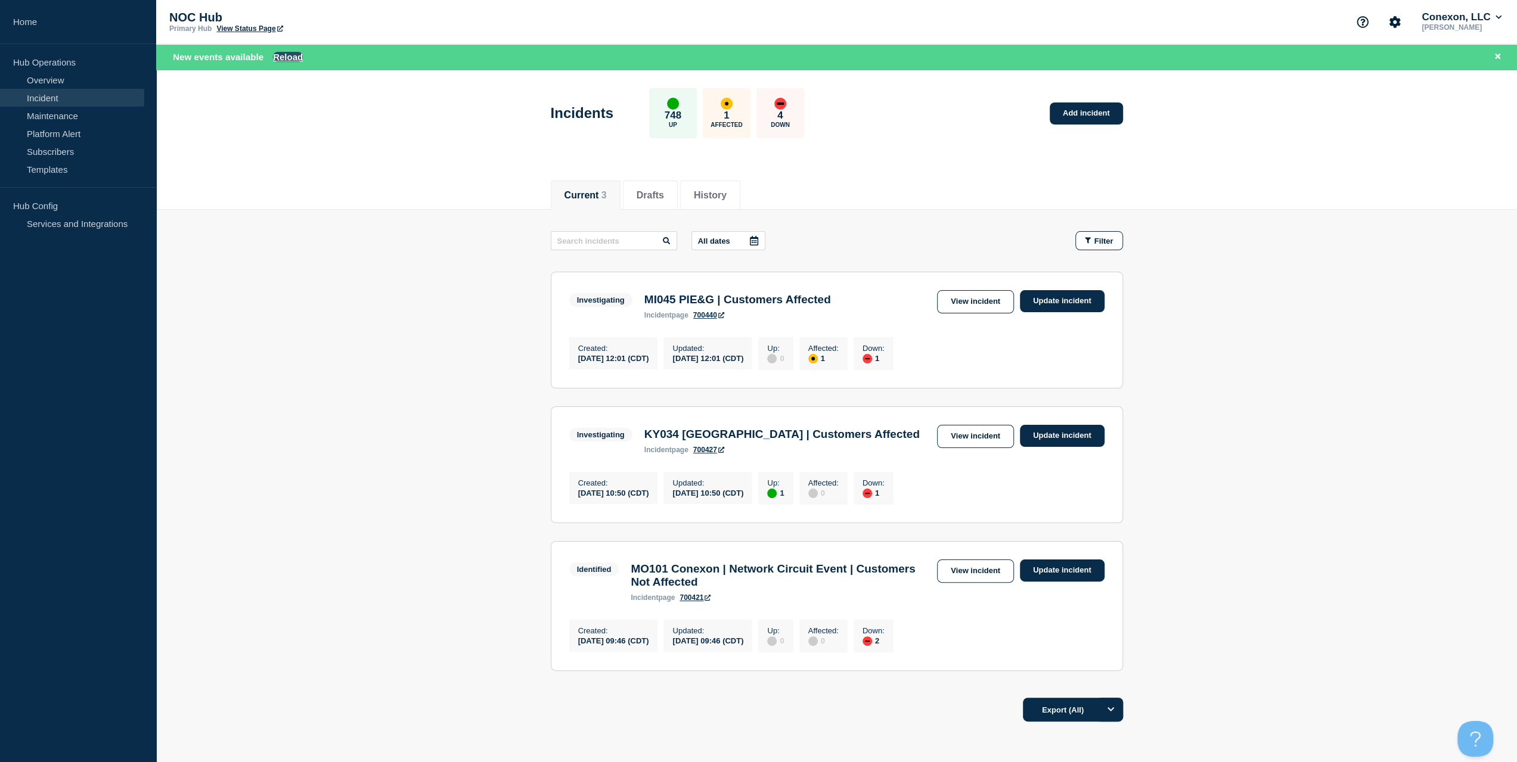
click at [296, 55] on button "Reload" at bounding box center [288, 57] width 30 height 10
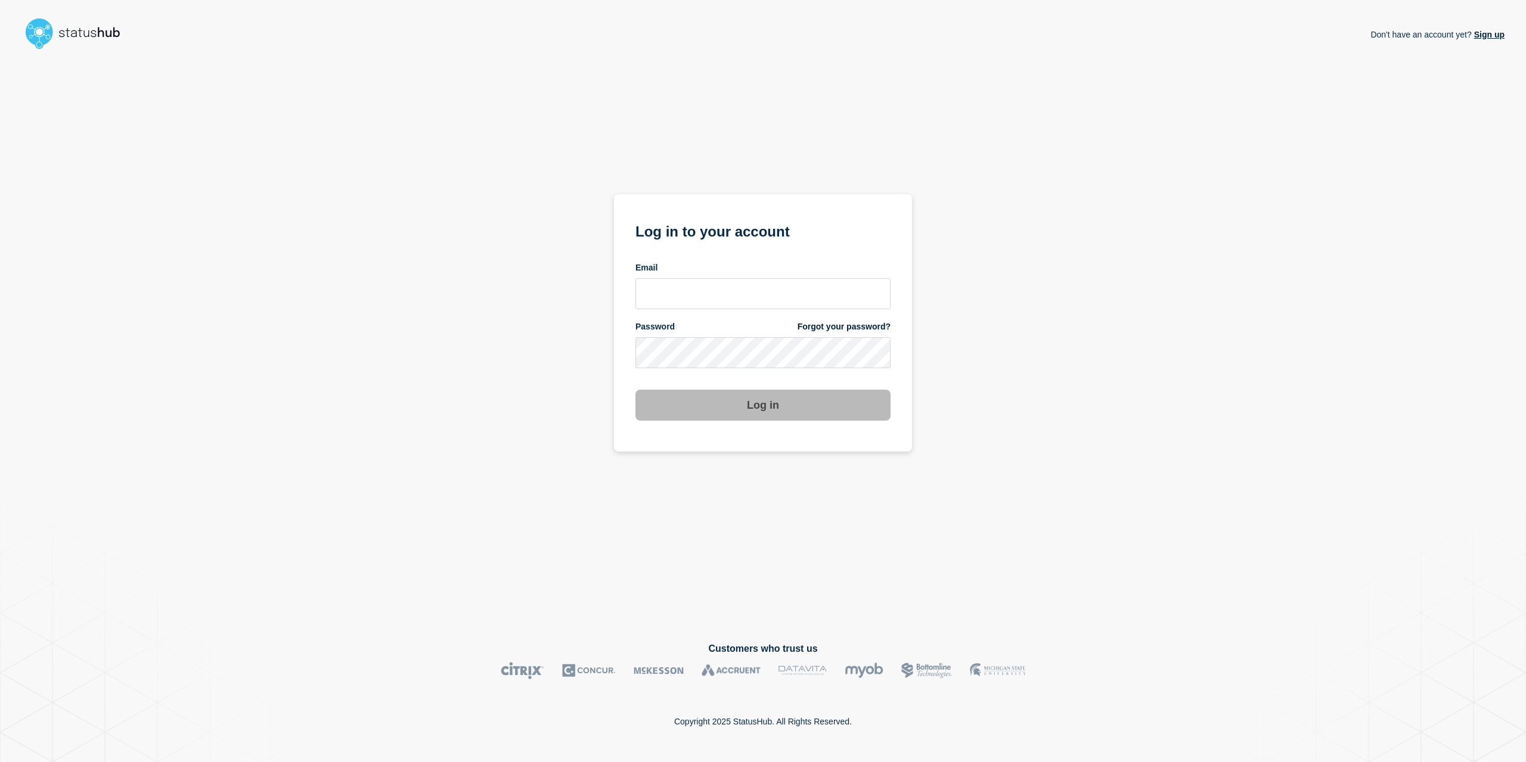
click at [703, 272] on div "Email" at bounding box center [762, 267] width 255 height 11
click at [706, 277] on div "Email" at bounding box center [762, 285] width 255 height 47
click at [711, 284] on input "email input" at bounding box center [762, 293] width 255 height 31
click at [719, 285] on input "caleb.[PERSON_NAME]\" at bounding box center [762, 293] width 255 height 31
type input "[EMAIL_ADDRESS][PERSON_NAME][DOMAIN_NAME]"
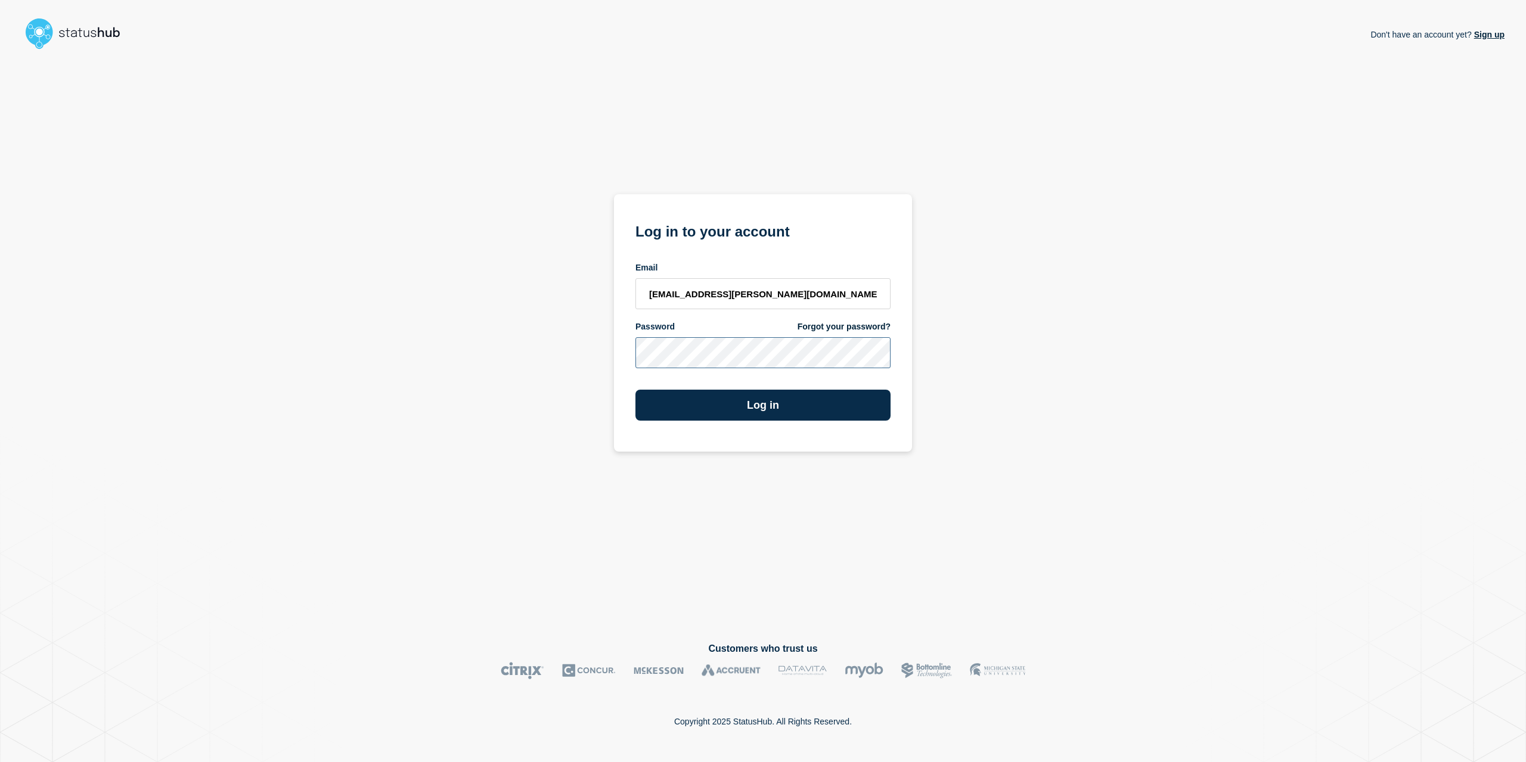
click at [635, 390] on button "Log in" at bounding box center [762, 405] width 255 height 31
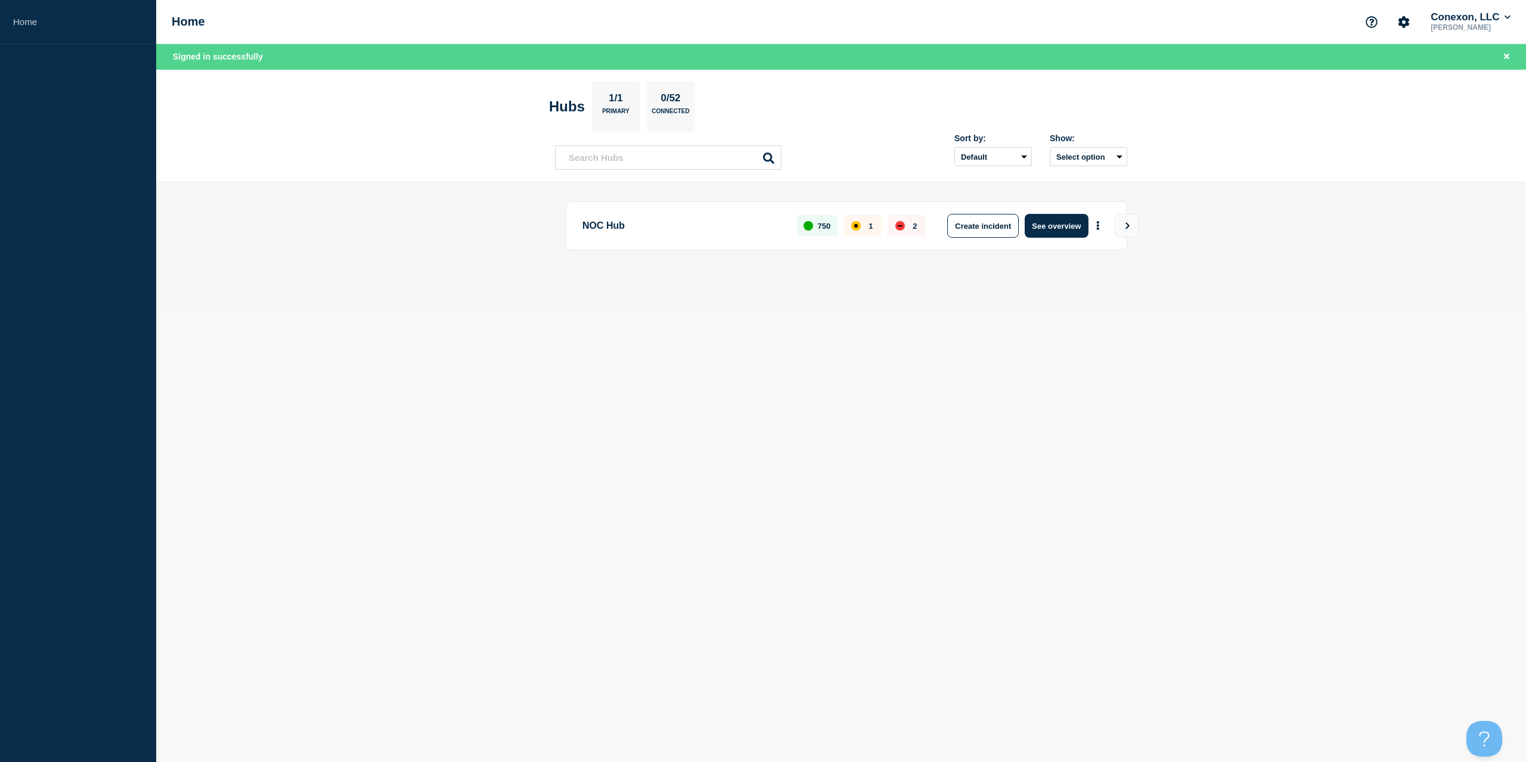
click at [1054, 227] on button "See overview" at bounding box center [1056, 226] width 63 height 24
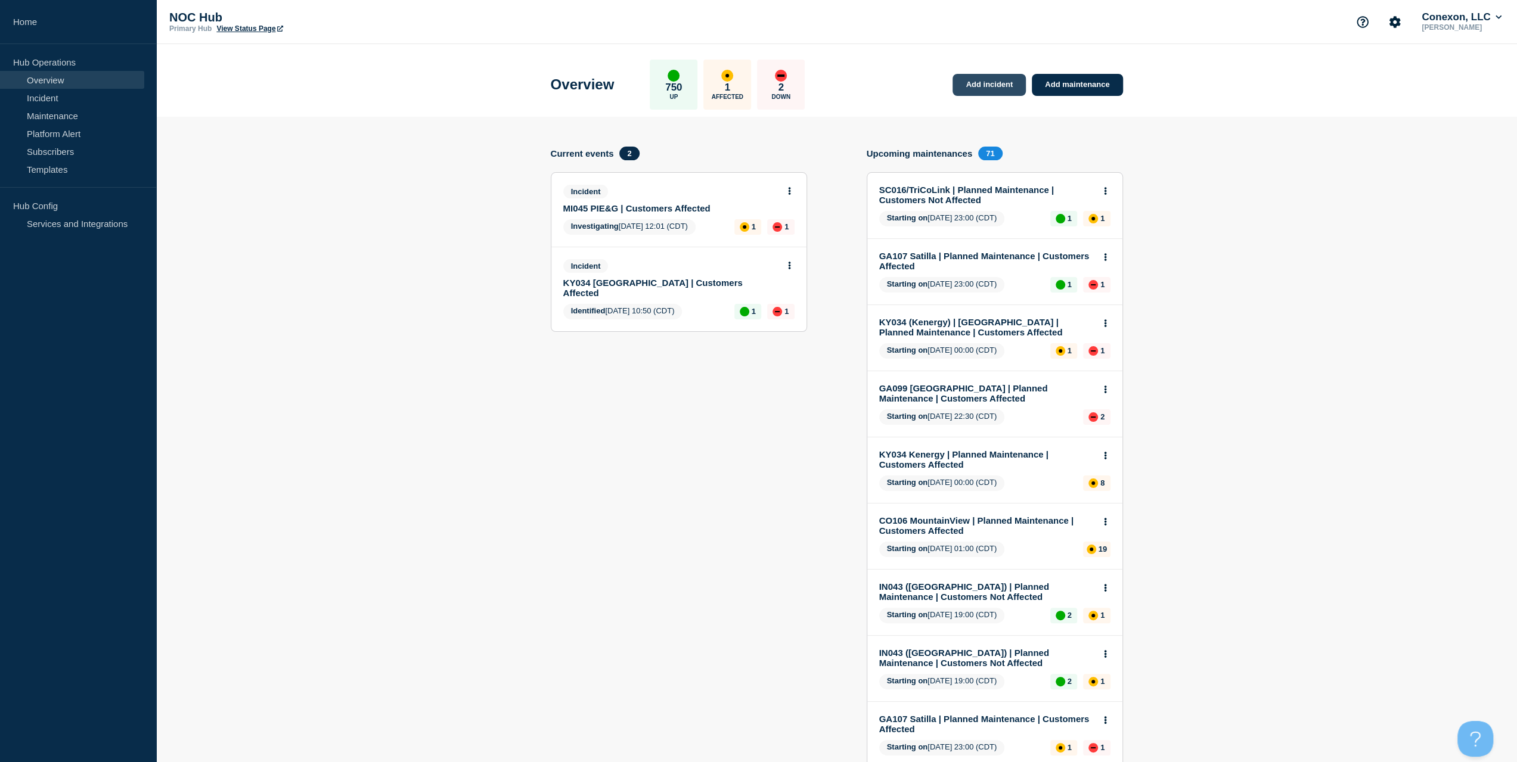
click at [988, 83] on link "Add incident" at bounding box center [988, 85] width 73 height 22
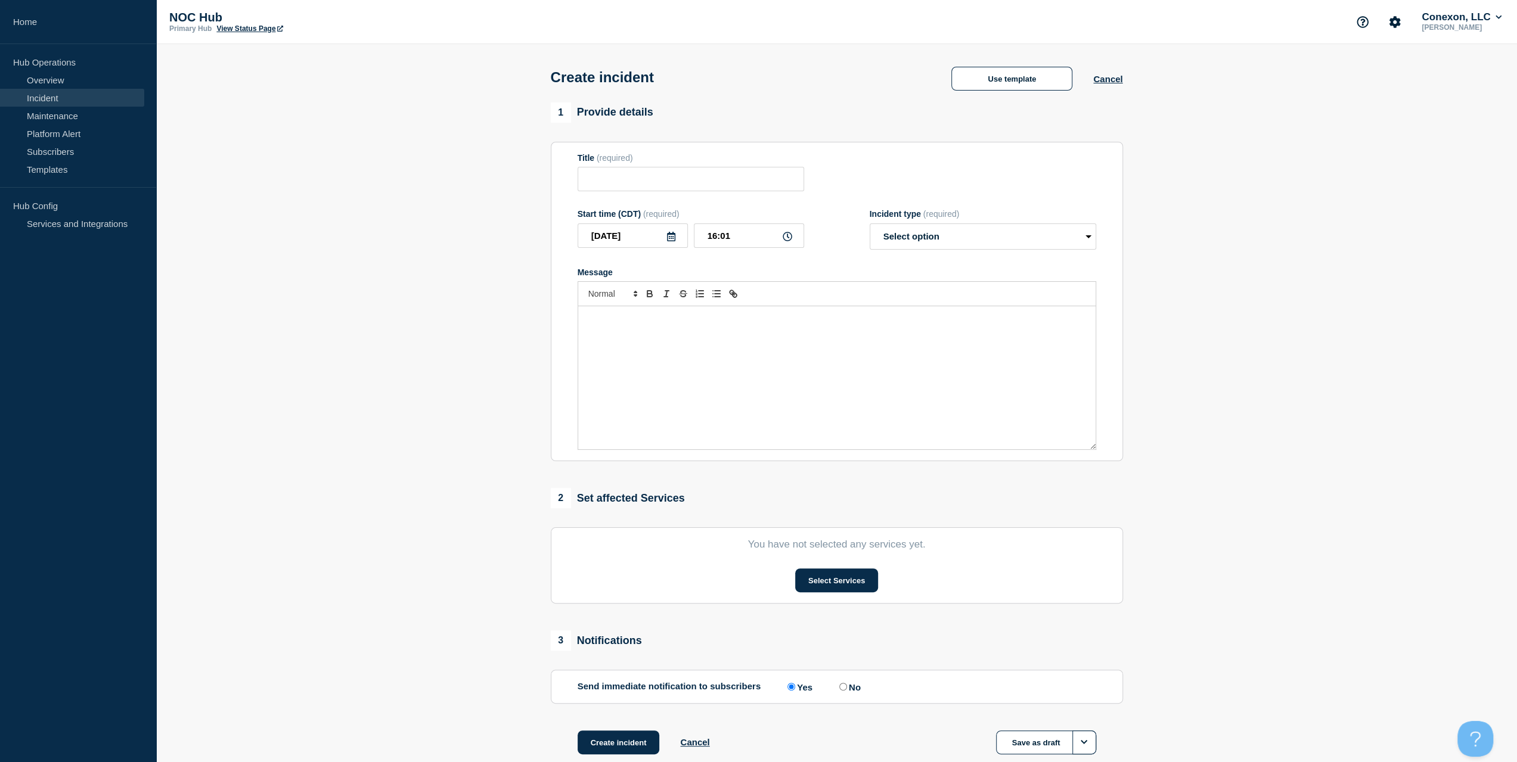
click at [994, 97] on div "Create incident Use template Cancel" at bounding box center [836, 73] width 599 height 58
click at [996, 92] on div "Create incident Use template Cancel" at bounding box center [836, 73] width 599 height 58
click at [998, 83] on button "Use template" at bounding box center [1011, 79] width 121 height 24
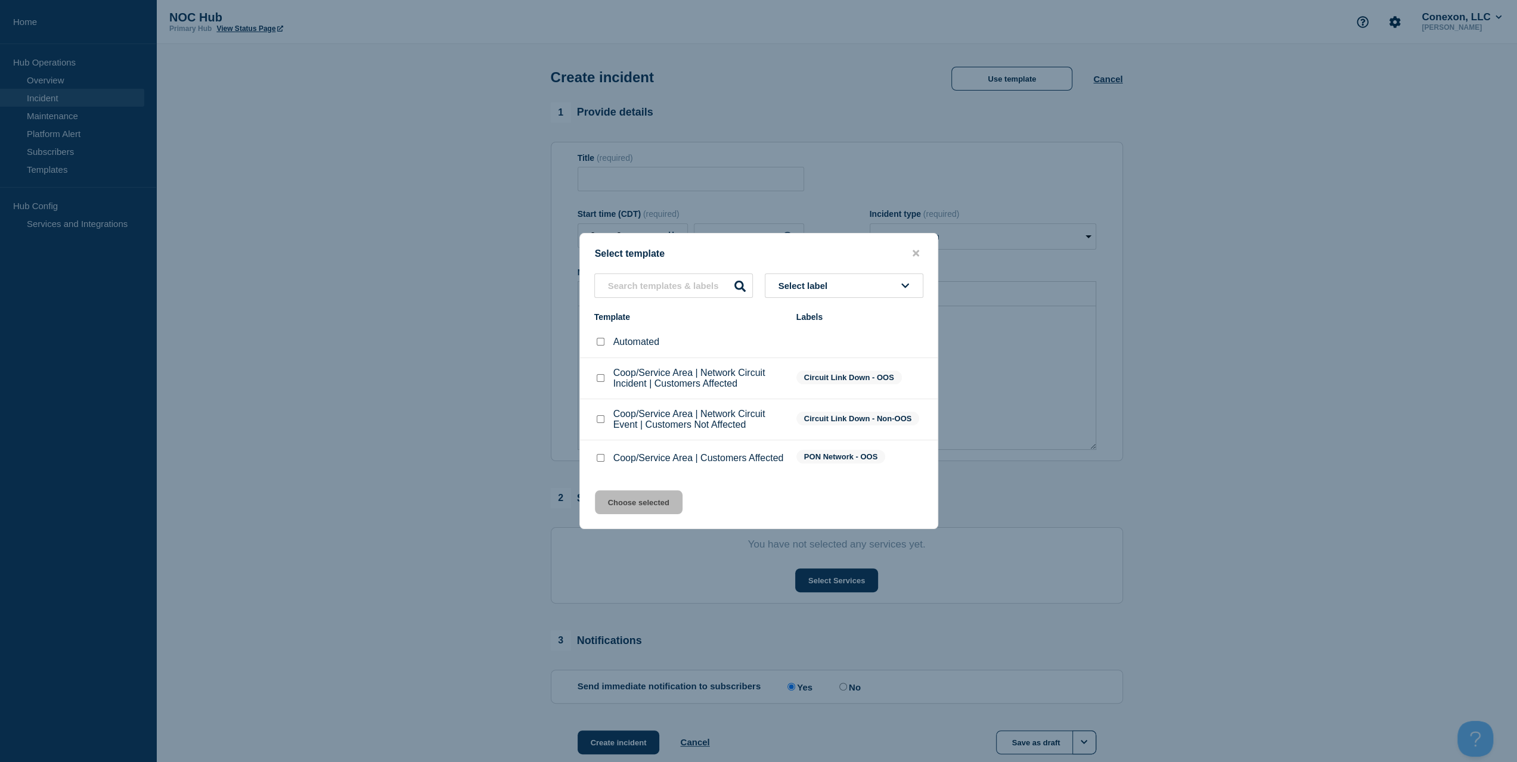
click at [606, 464] on div "Coop/Service Area | Customers Affected" at bounding box center [689, 458] width 190 height 12
click at [603, 460] on input "Coop/Service Area | Customers Affected checkbox" at bounding box center [601, 458] width 8 height 8
checkbox input "true"
click at [641, 495] on div "Select template Select label Template Labels Automated Coop/Service Area | Netw…" at bounding box center [758, 381] width 359 height 296
click at [649, 501] on button "Choose selected" at bounding box center [639, 503] width 88 height 24
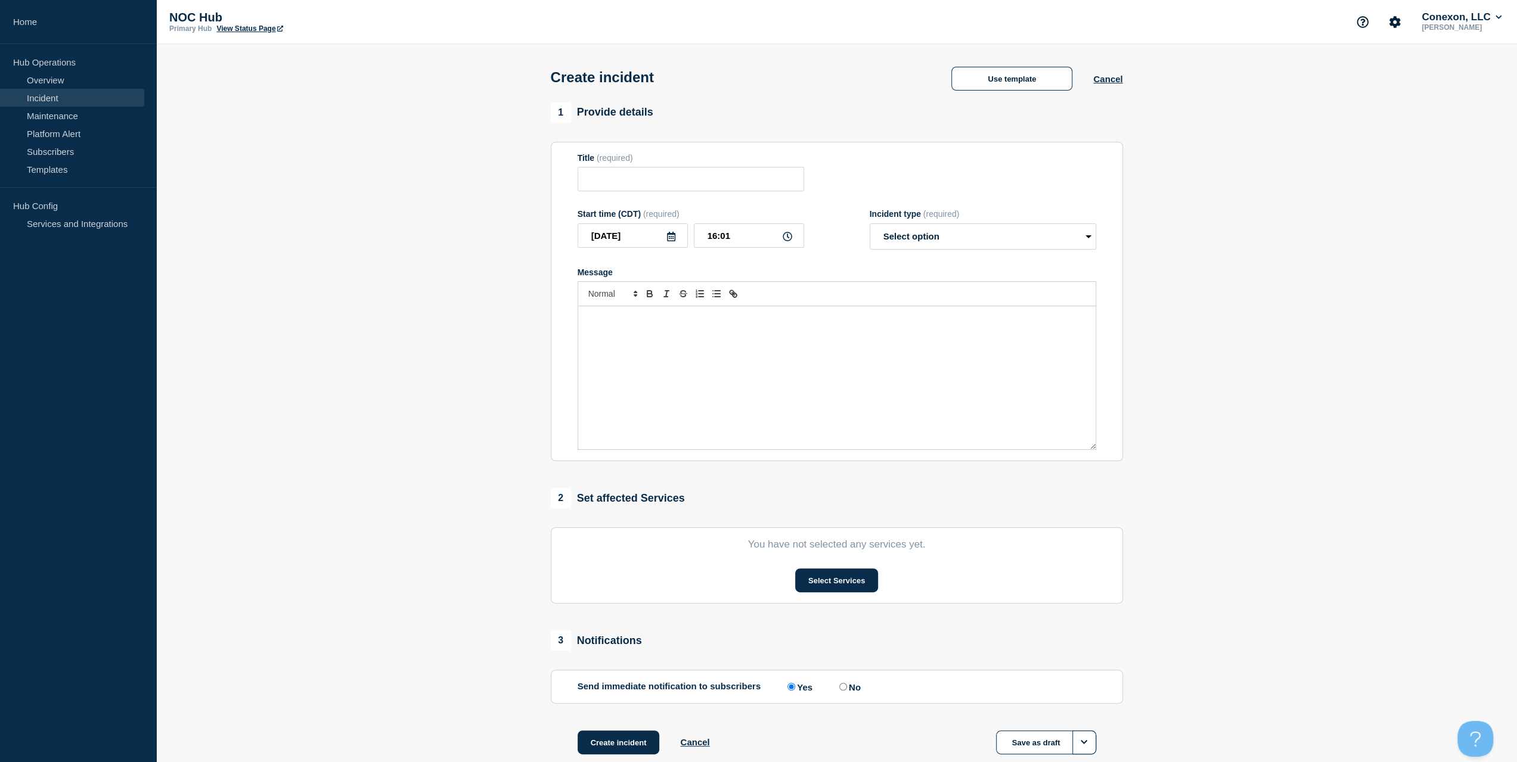
type input "Coop/Service Area | Customers Affected"
select select "investigating"
click at [917, 225] on div "Incident type (required) Select option Investigating Identified Monitoring" at bounding box center [983, 229] width 227 height 41
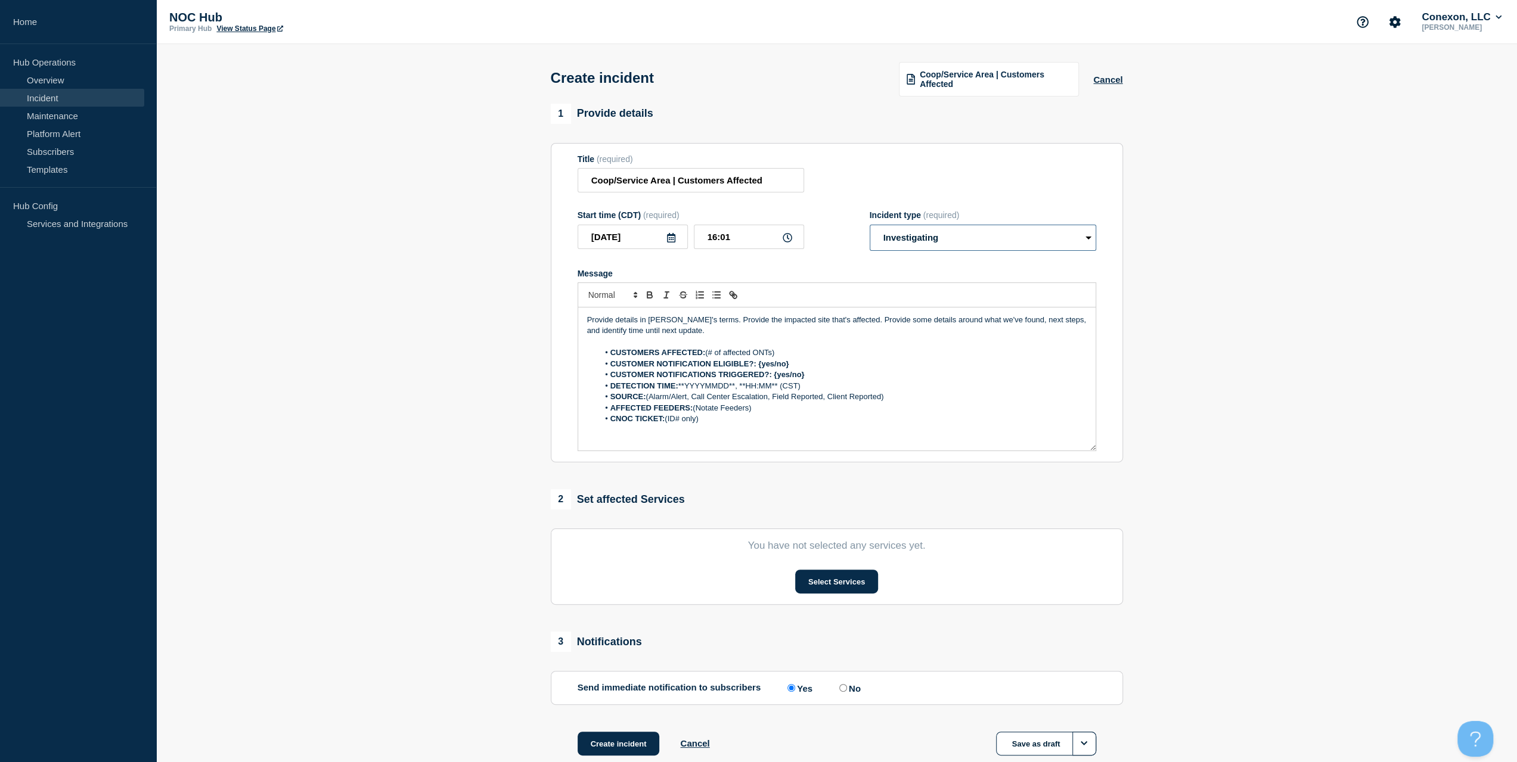
click at [917, 240] on select "Select option Investigating Identified Monitoring" at bounding box center [983, 238] width 227 height 26
click at [870, 226] on select "Select option Investigating Identified Monitoring" at bounding box center [983, 238] width 227 height 26
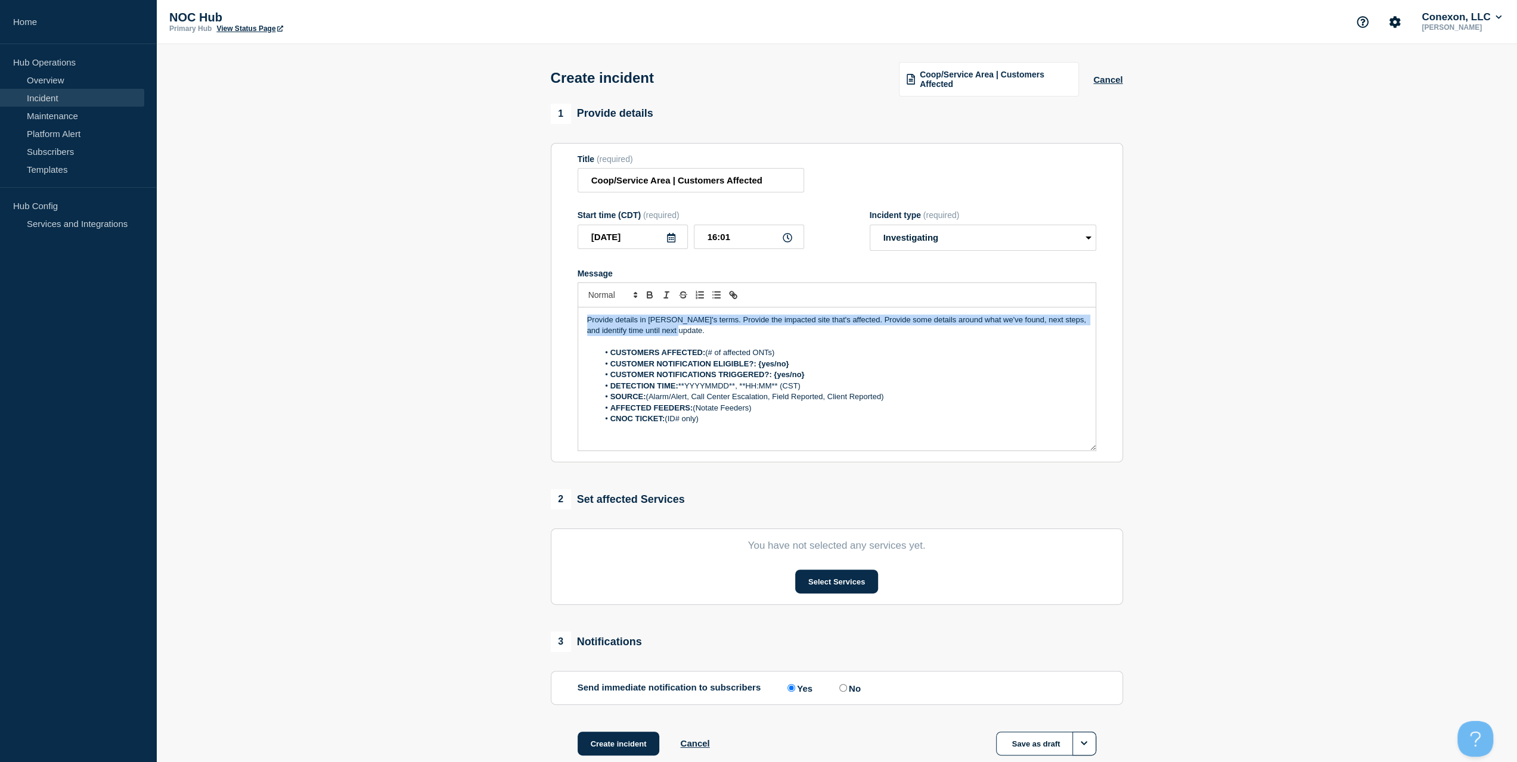
drag, startPoint x: 708, startPoint y: 328, endPoint x: 472, endPoint y: 302, distance: 237.0
click at [472, 302] on section "1 Provide details Title (required) Coop/Service Area | Customers Affected Start…" at bounding box center [836, 445] width 1361 height 682
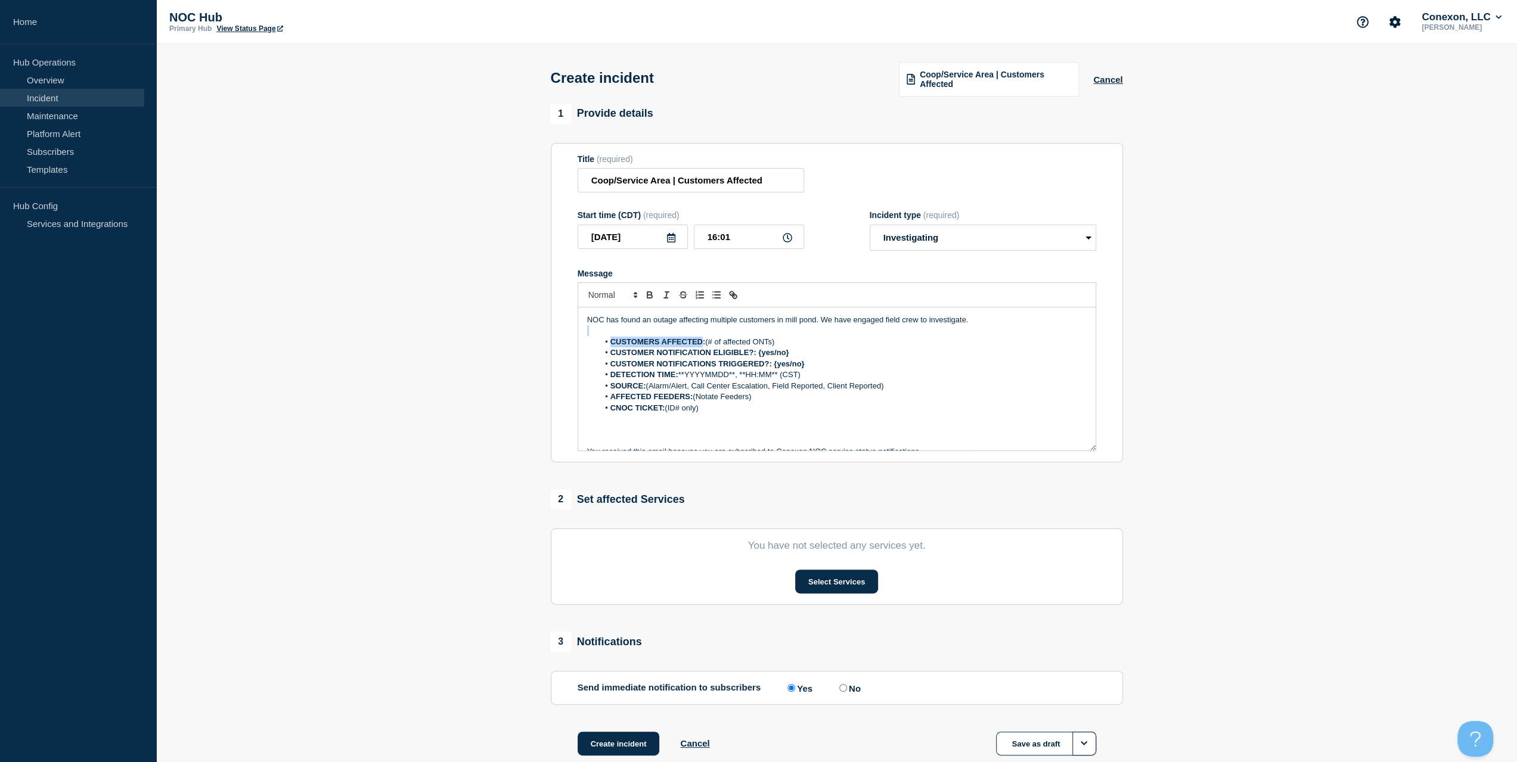
drag, startPoint x: 777, startPoint y: 337, endPoint x: 718, endPoint y: 337, distance: 59.6
click at [704, 340] on div "NOC has found an outage affecting multiple customers in mill pond. We have enga…" at bounding box center [836, 379] width 517 height 143
click at [736, 335] on p "Message" at bounding box center [836, 330] width 499 height 11
drag, startPoint x: 781, startPoint y: 344, endPoint x: 707, endPoint y: 345, distance: 73.9
click at [707, 345] on li "CUSTOMERS AFFECTED: (# of affected ONTs)" at bounding box center [842, 342] width 488 height 11
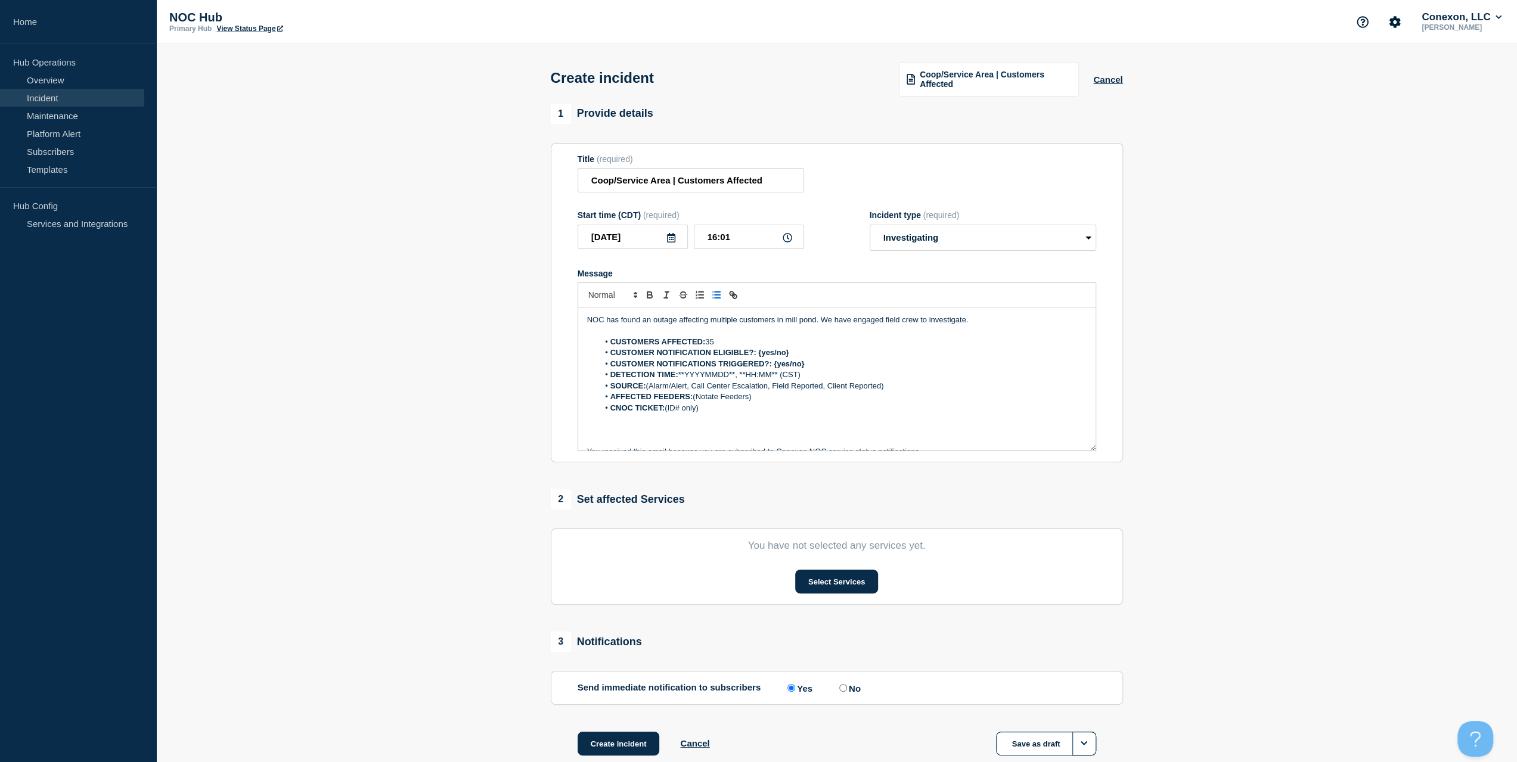
drag, startPoint x: 823, startPoint y: 342, endPoint x: 789, endPoint y: 344, distance: 33.4
click at [789, 344] on li "CUSTOMERS AFFECTED: 35" at bounding box center [842, 342] width 488 height 11
click at [796, 351] on li "CUSTOMER NOTIFICATION ELIGIBLE?: {yes/no}" at bounding box center [842, 353] width 488 height 11
drag, startPoint x: 795, startPoint y: 351, endPoint x: 756, endPoint y: 353, distance: 39.4
click at [756, 353] on li "CUSTOMER NOTIFICATION ELIGIBLE?: {yes/no}" at bounding box center [842, 353] width 488 height 11
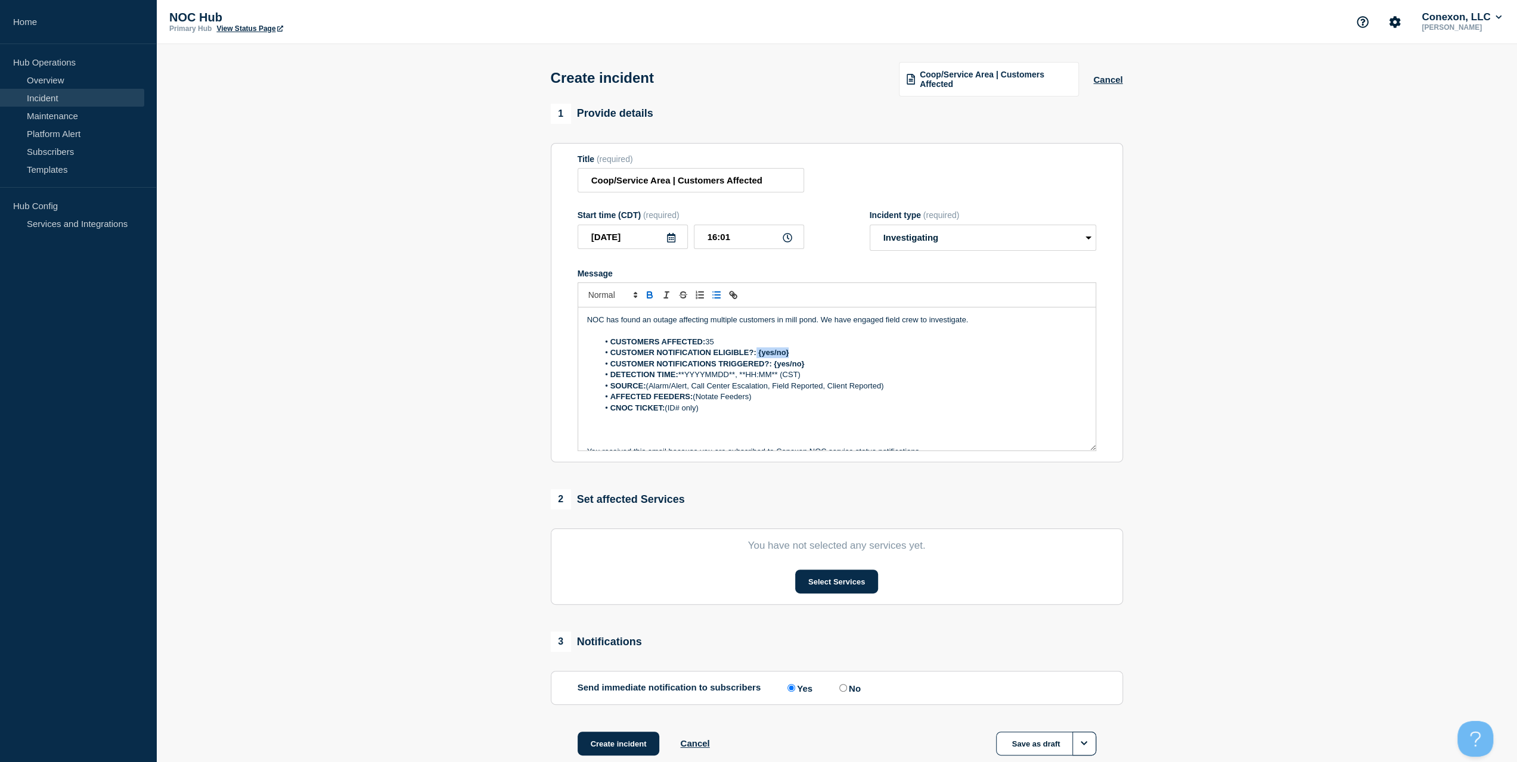
click at [805, 354] on li "CUSTOMER NOTIFICATION ELIGIBLE?: {yes/no}" at bounding box center [842, 353] width 488 height 11
drag, startPoint x: 795, startPoint y: 355, endPoint x: 758, endPoint y: 356, distance: 37.0
click at [758, 356] on li "CUSTOMER NOTIFICATION ELIGIBLE?: {yes/no}" at bounding box center [842, 353] width 488 height 11
drag, startPoint x: 820, startPoint y: 362, endPoint x: 774, endPoint y: 363, distance: 46.5
click at [774, 363] on li "CUSTOMER NOTIFICATIONS TRIGGERED?: {yes/no}" at bounding box center [842, 364] width 488 height 11
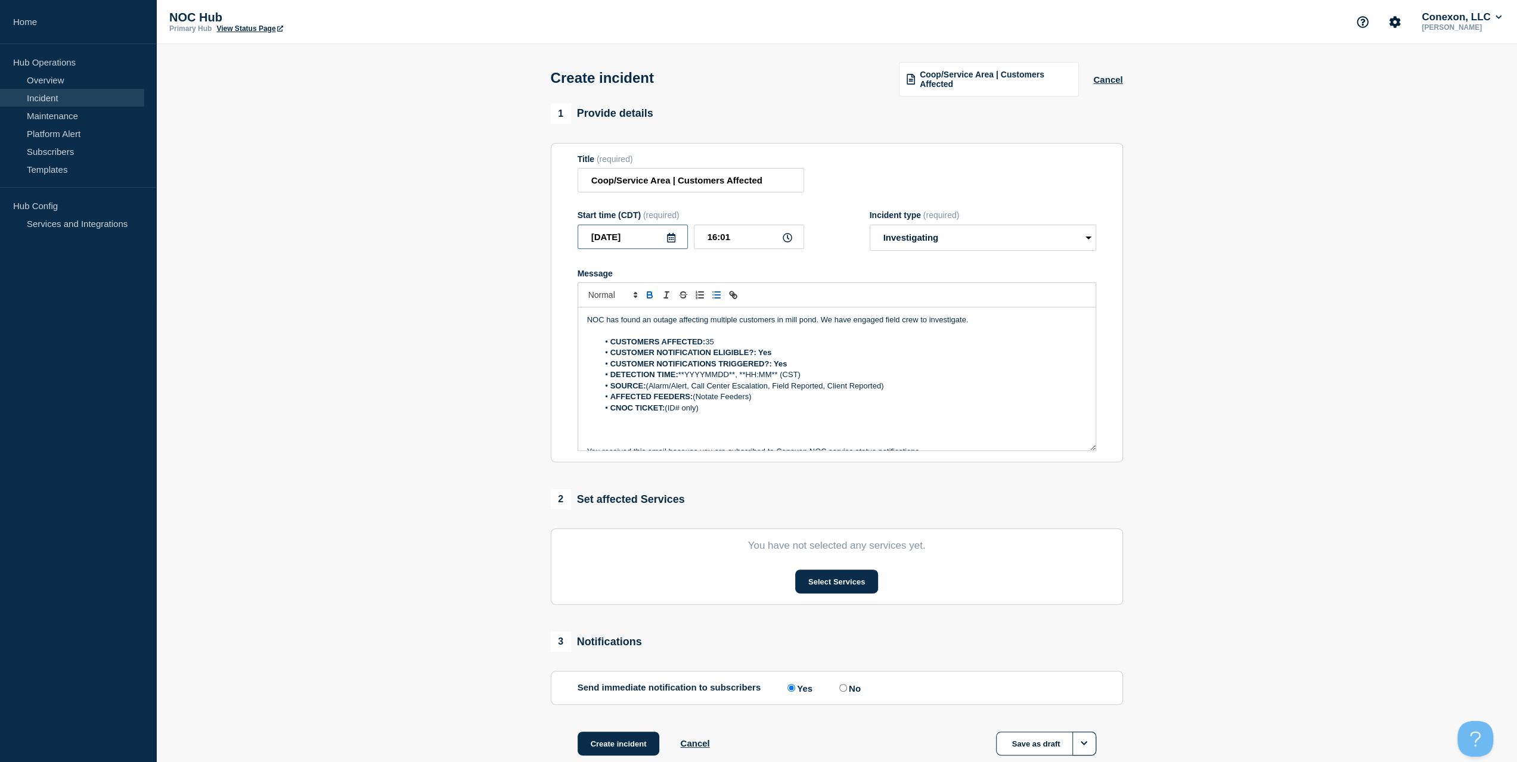
drag, startPoint x: 647, startPoint y: 232, endPoint x: 526, endPoint y: 284, distance: 131.6
click at [474, 235] on section "1 Provide details Title (required) Coop/Service Area | Customers Affected Start…" at bounding box center [836, 445] width 1361 height 682
drag, startPoint x: 735, startPoint y: 375, endPoint x: 681, endPoint y: 375, distance: 54.2
click at [681, 375] on li "DETECTION TIME: **YYYYMMDD**, **HH:MM** (CST)" at bounding box center [842, 375] width 488 height 11
drag, startPoint x: 750, startPoint y: 241, endPoint x: 616, endPoint y: 240, distance: 133.5
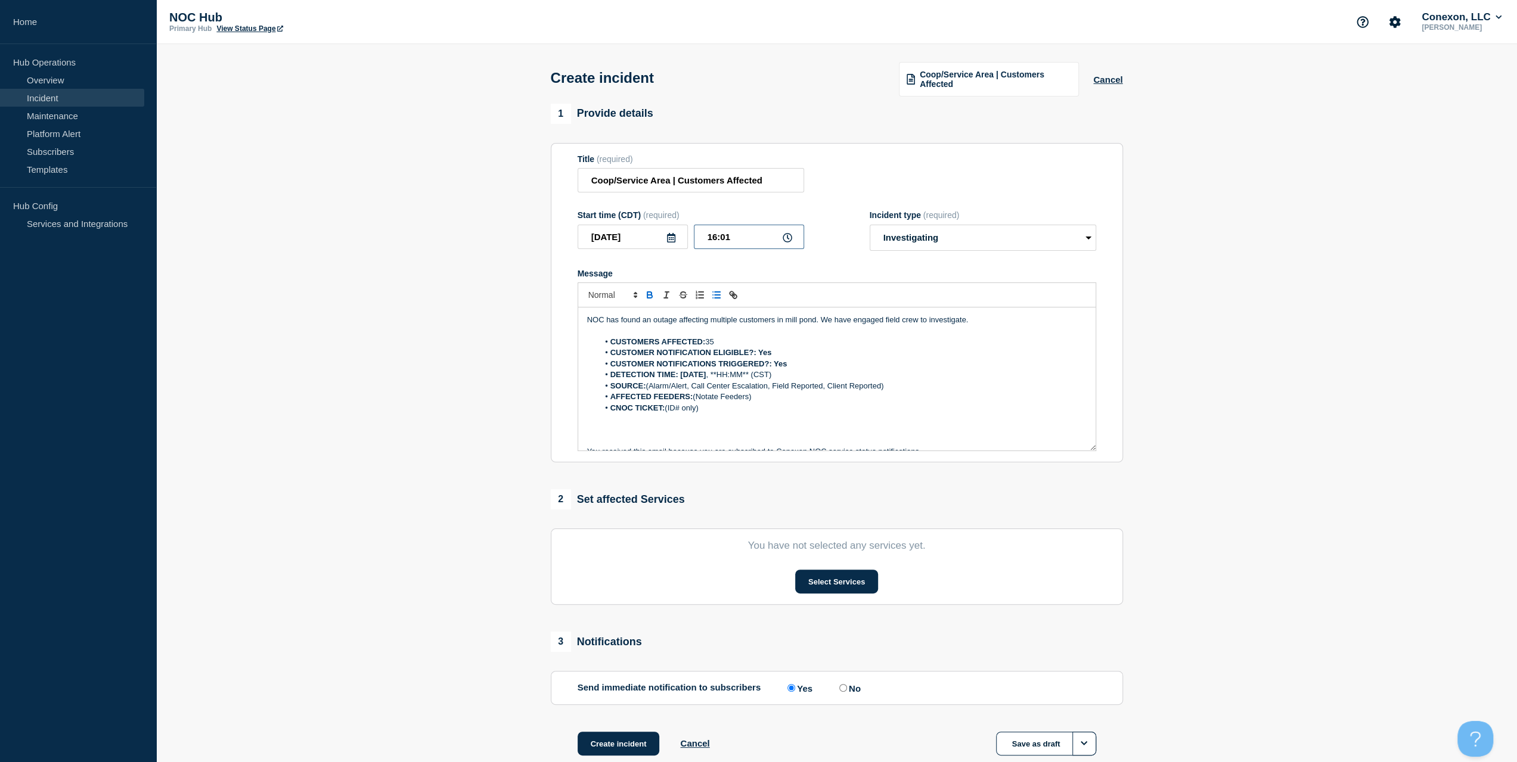
click at [657, 239] on div "2025-08-10 16:01" at bounding box center [691, 237] width 227 height 24
drag, startPoint x: 761, startPoint y: 377, endPoint x: 722, endPoint y: 376, distance: 38.8
click at [724, 376] on li "DETECTION TIME: 2025-08-10 , **HH:MM** (CST)" at bounding box center [842, 375] width 488 height 11
drag, startPoint x: 869, startPoint y: 381, endPoint x: 647, endPoint y: 389, distance: 221.9
click at [647, 389] on li "SOURCE: (Alarm/Alert, Call Center Escalation, Field Reported, Client Reported)" at bounding box center [842, 386] width 488 height 11
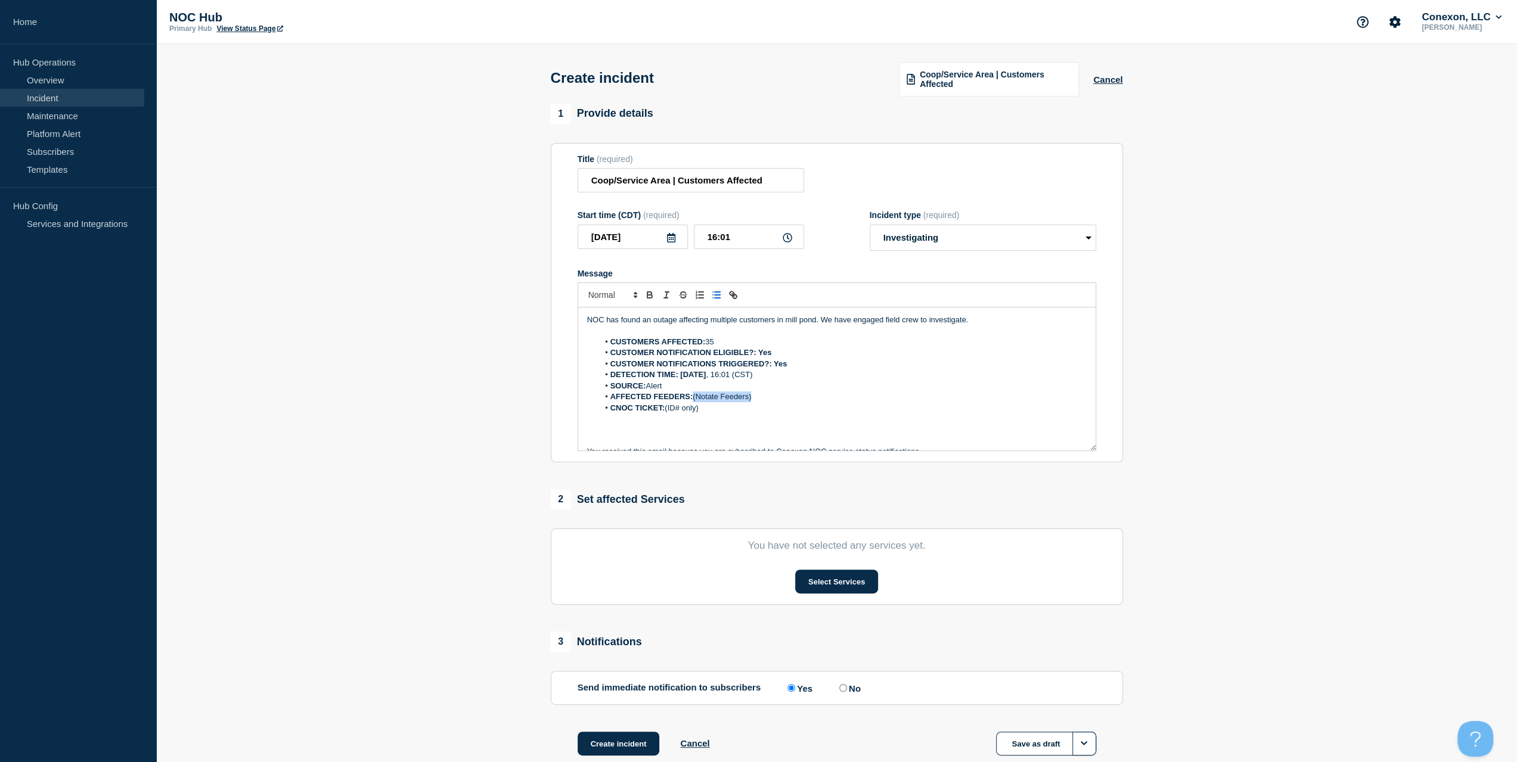
drag, startPoint x: 766, startPoint y: 400, endPoint x: 694, endPoint y: 399, distance: 72.1
click at [694, 399] on li "AFFECTED FEEDERS: (Notate Feeders)" at bounding box center [842, 397] width 488 height 11
click at [816, 556] on section "You have not selected any services yet. Select Services" at bounding box center [837, 567] width 572 height 76
click at [824, 585] on button "Select Services" at bounding box center [836, 582] width 83 height 24
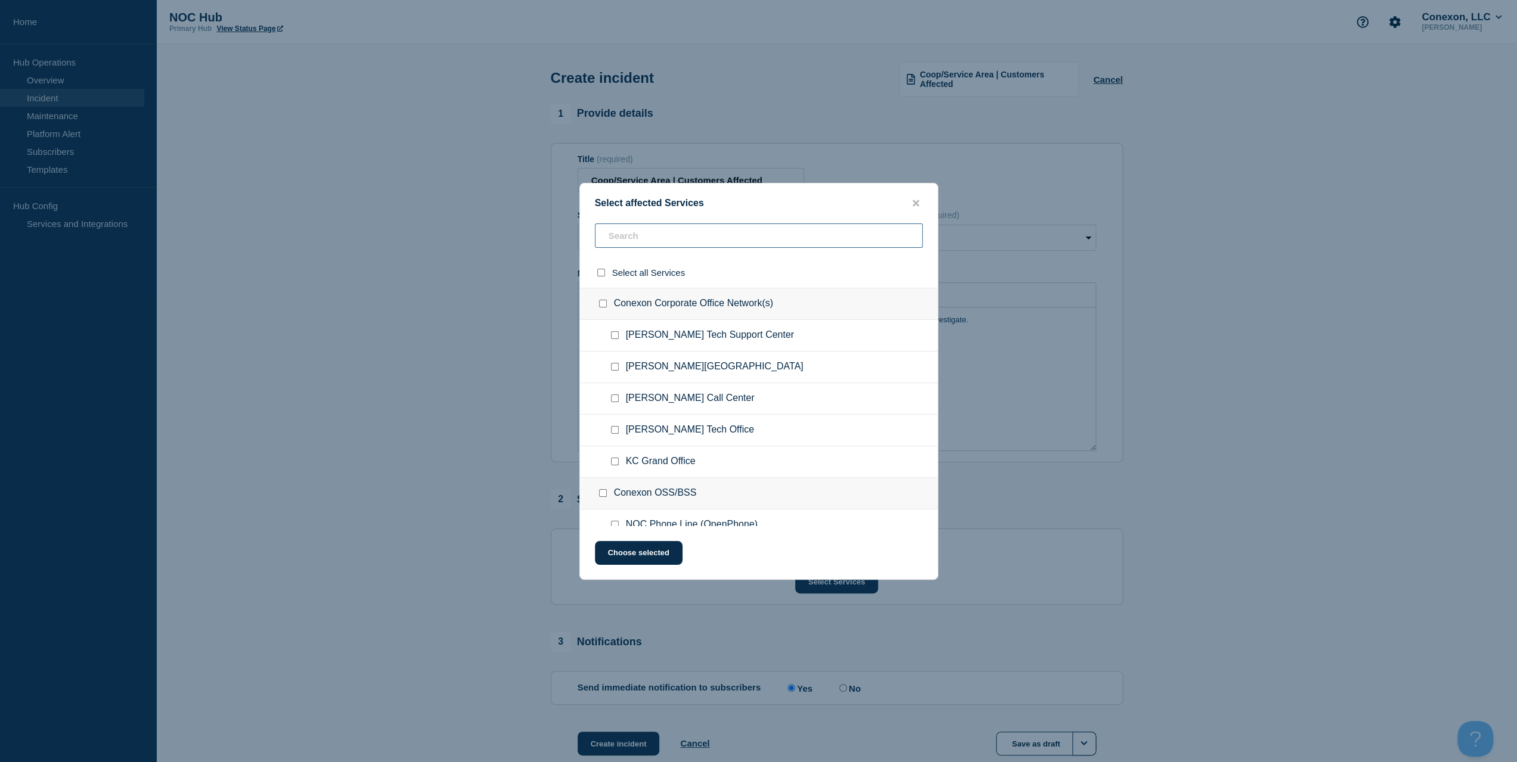
click at [662, 228] on input "text" at bounding box center [759, 236] width 328 height 24
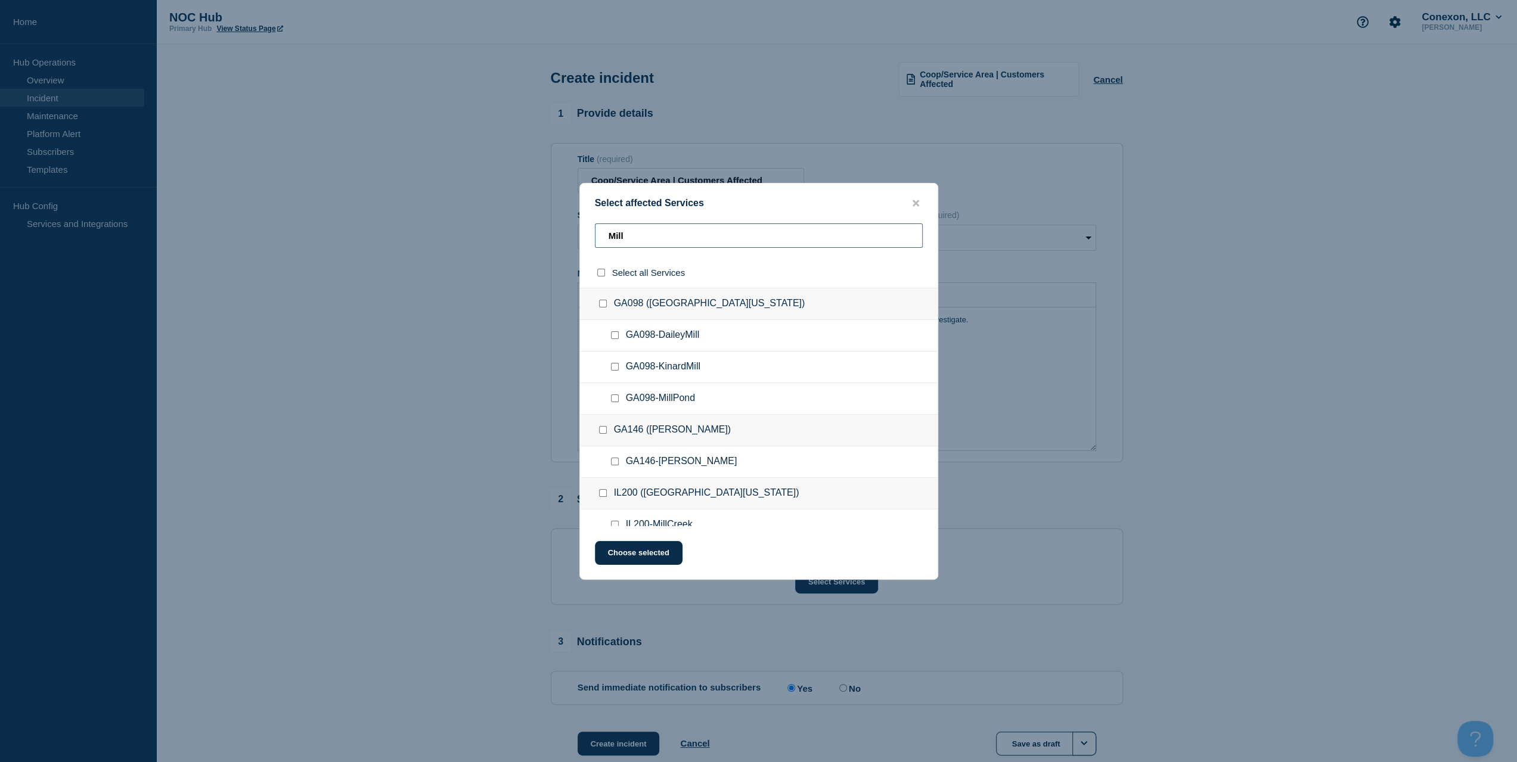
type input "Mill"
click at [618, 396] on div at bounding box center [617, 399] width 17 height 12
click at [618, 396] on input "GA098-MillPond checkbox" at bounding box center [615, 399] width 8 height 8
checkbox input "true"
drag, startPoint x: 619, startPoint y: 238, endPoint x: 509, endPoint y: 241, distance: 109.7
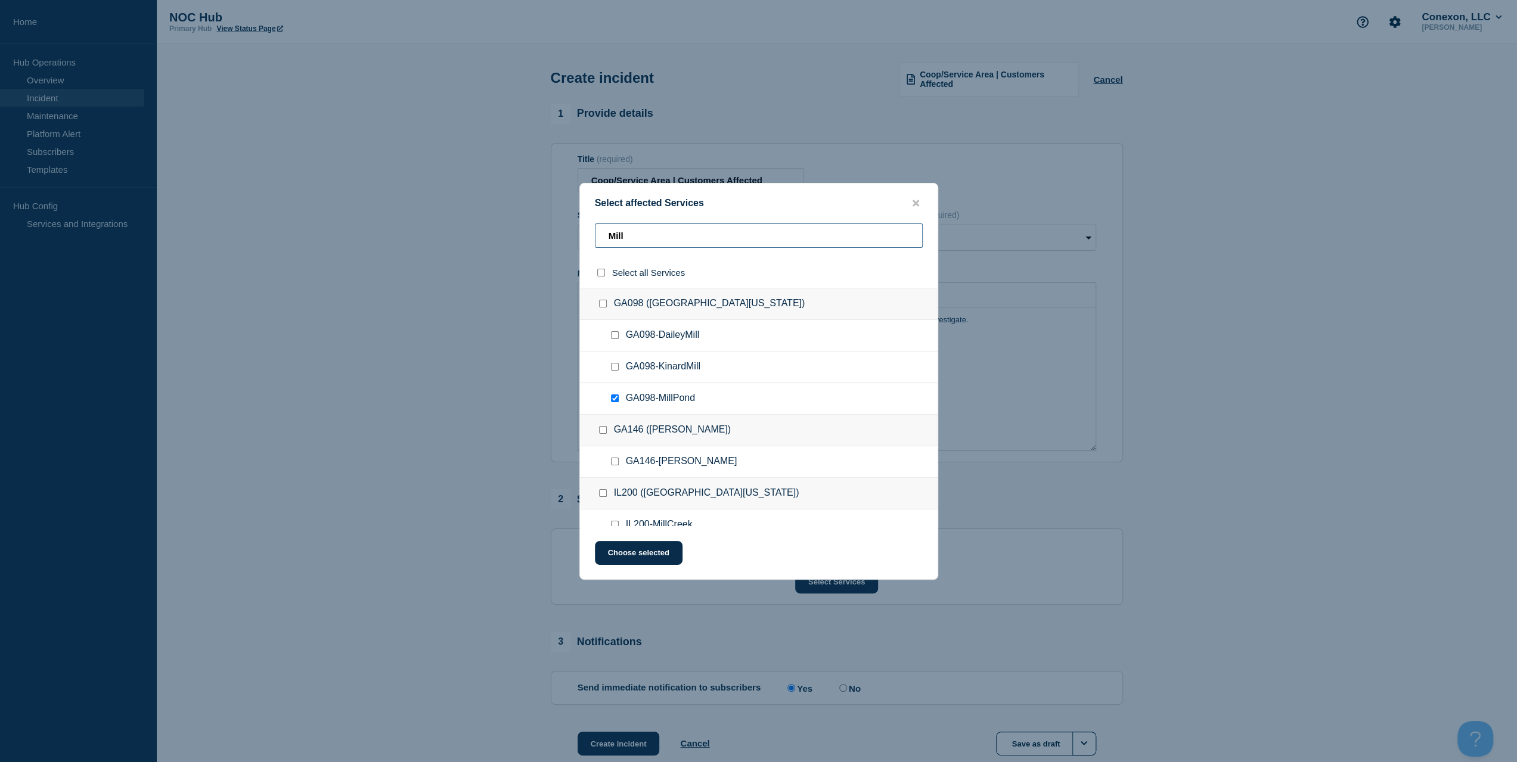
click at [516, 240] on div "Select affected Services Mill Select all Services GA098 (Central Georgia) GA098…" at bounding box center [758, 381] width 1517 height 762
type input "ga098"
click at [612, 336] on input "GA098-Subscriber Services checkbox" at bounding box center [615, 335] width 8 height 8
checkbox input "true"
click at [627, 544] on button "Choose selected" at bounding box center [639, 553] width 88 height 24
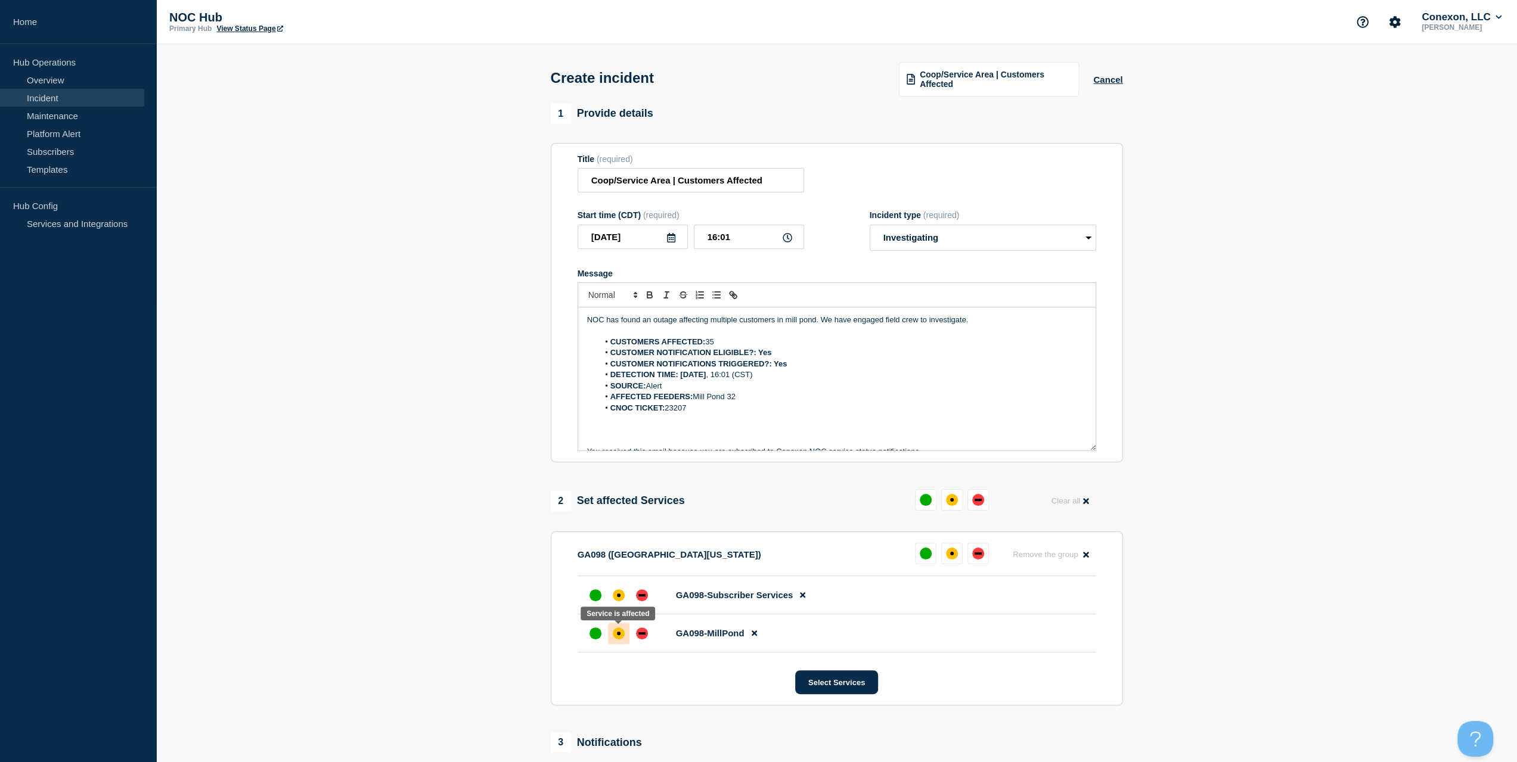
click at [620, 641] on div at bounding box center [618, 633] width 21 height 21
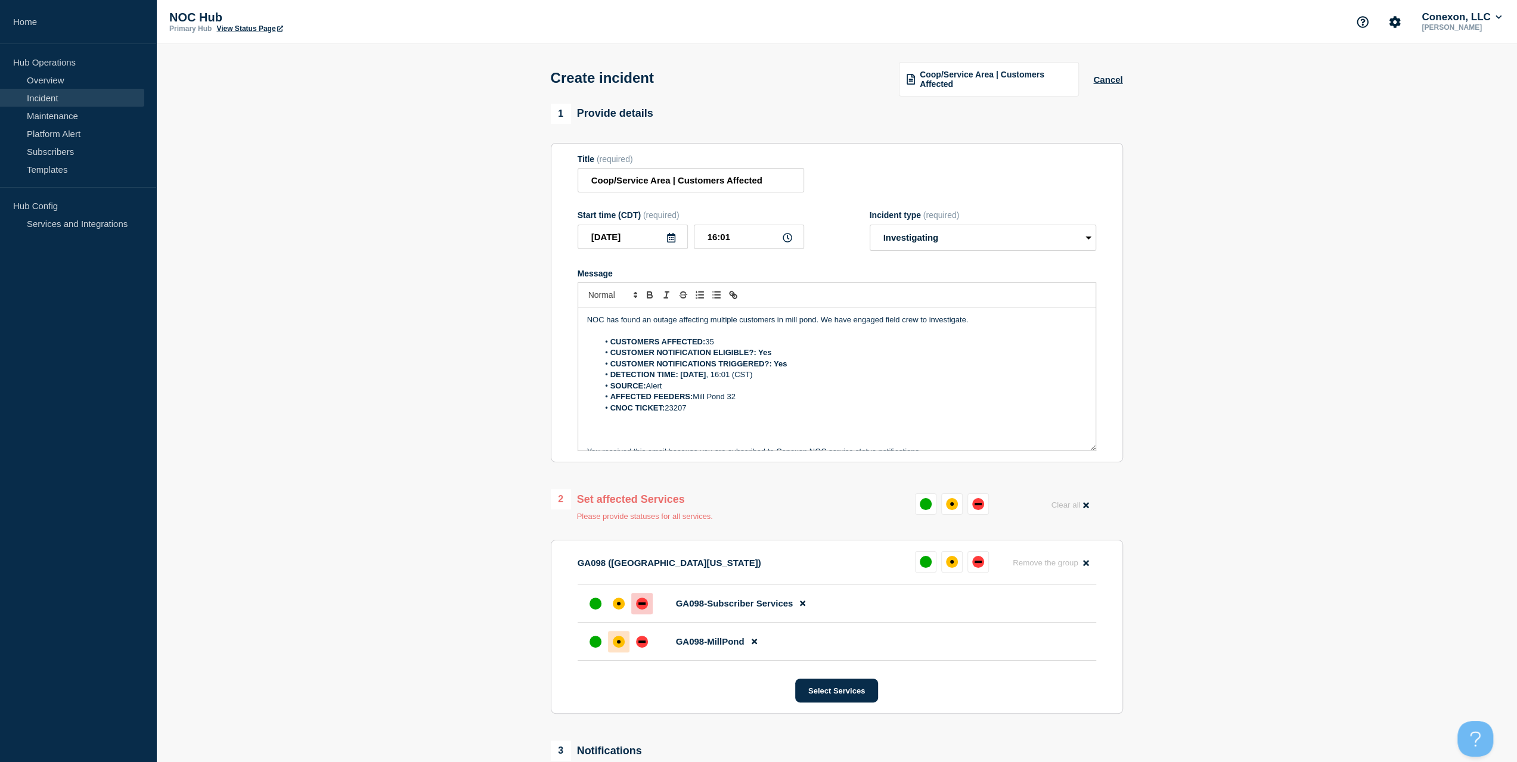
click at [651, 623] on li "GA098-Subscriber Services" at bounding box center [837, 642] width 519 height 38
click at [649, 597] on div at bounding box center [641, 603] width 21 height 21
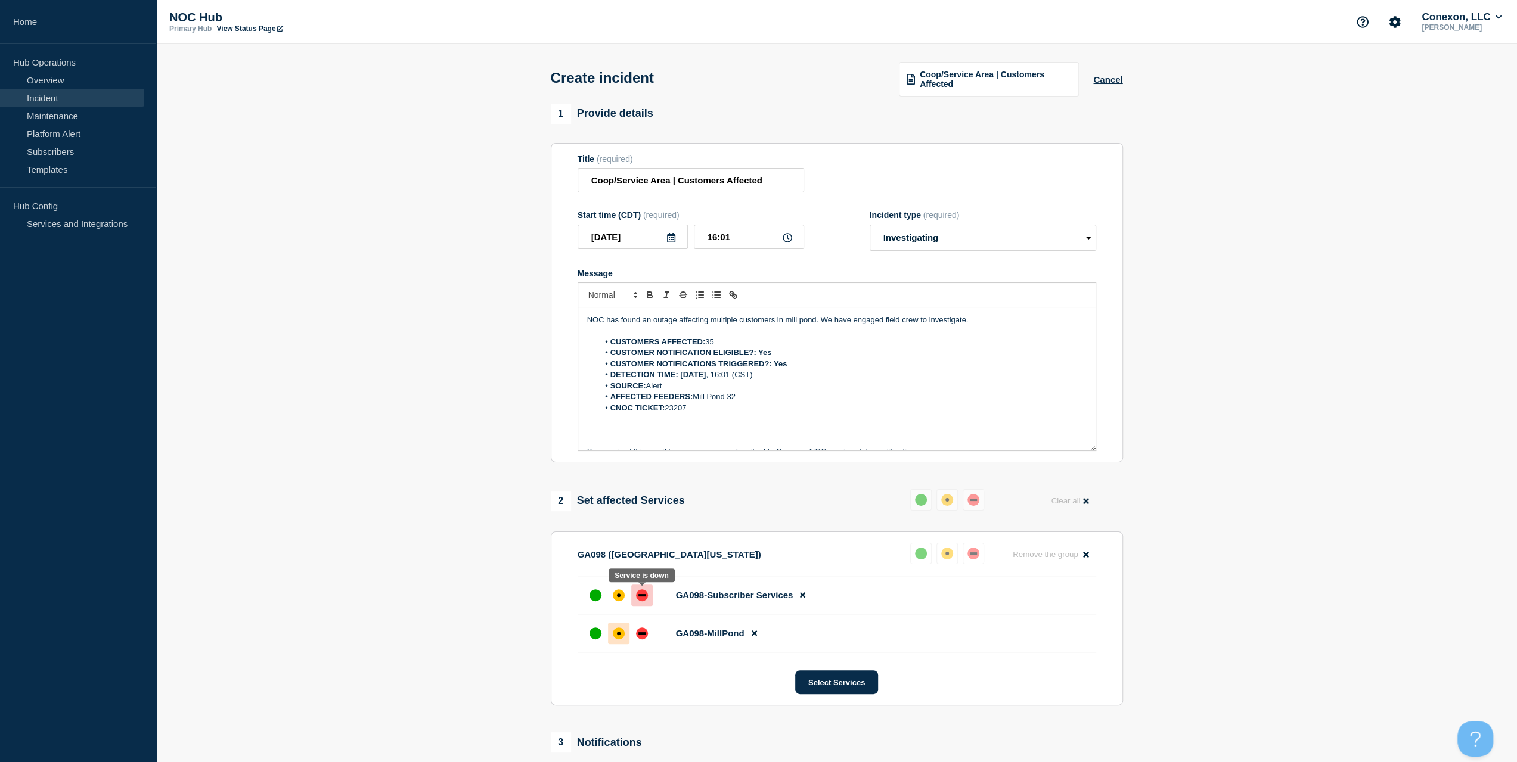
click at [644, 591] on div "down" at bounding box center [642, 596] width 12 height 12
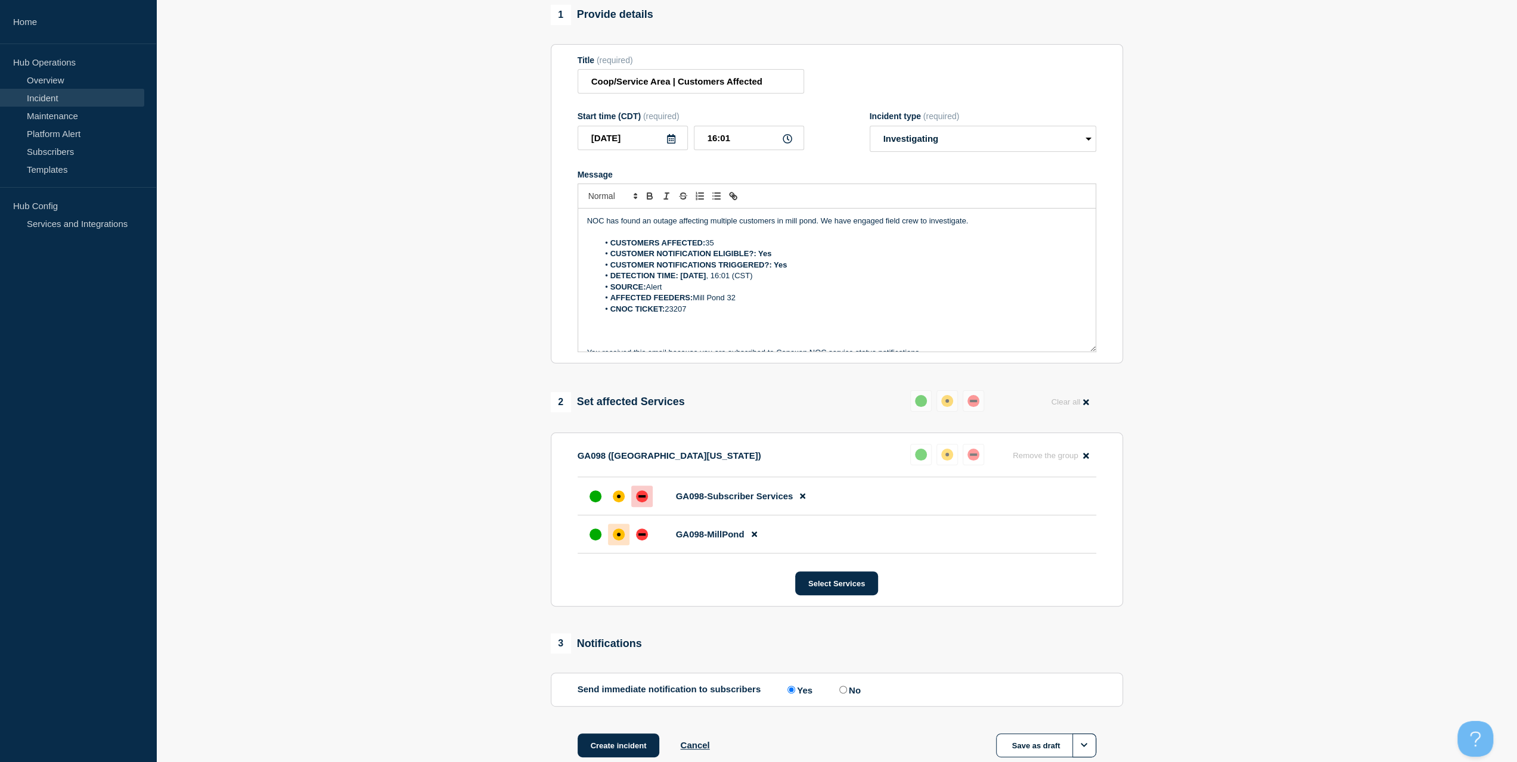
scroll to position [172, 0]
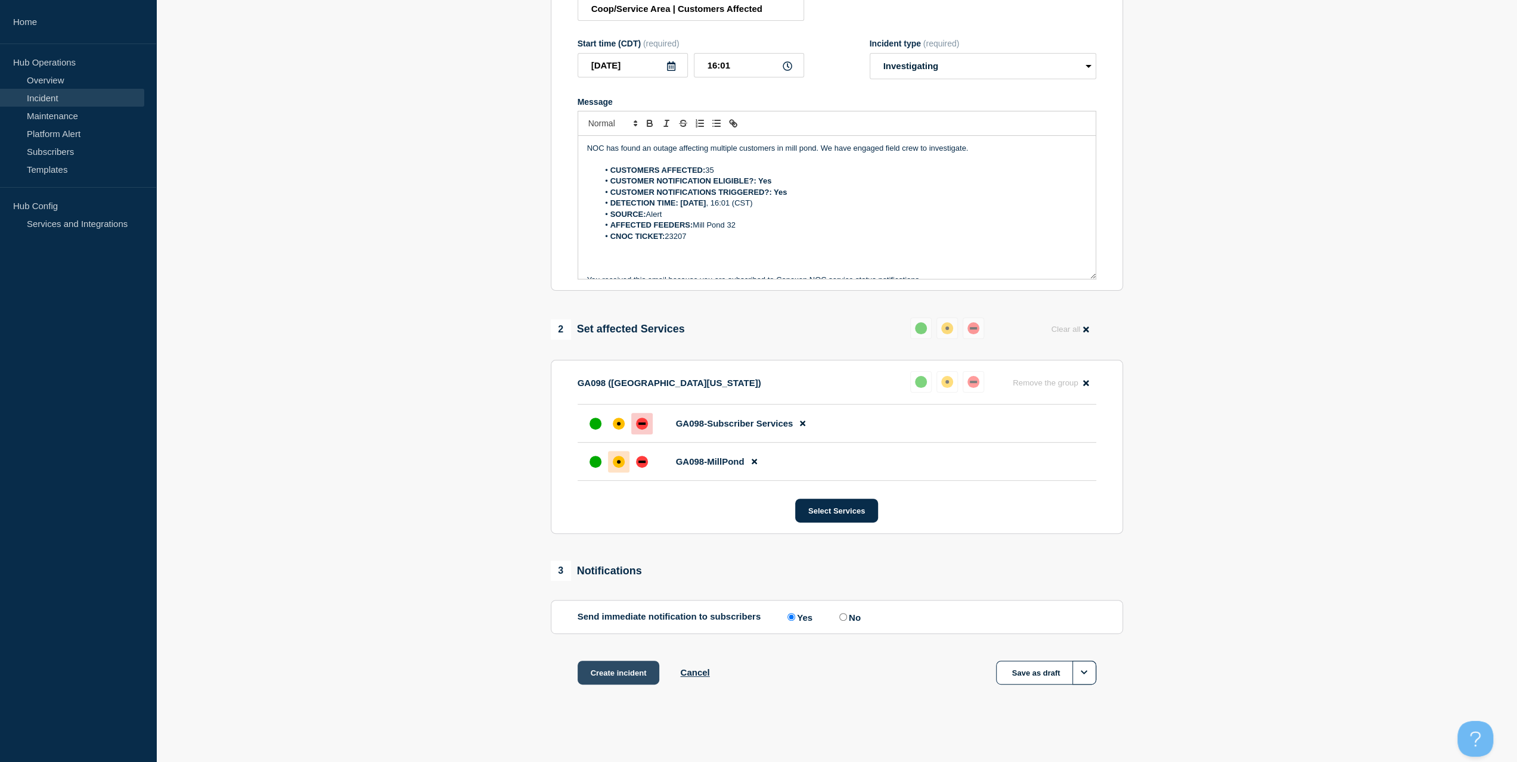
click at [618, 662] on button "Create incident" at bounding box center [619, 673] width 82 height 24
